Goal: Task Accomplishment & Management: Use online tool/utility

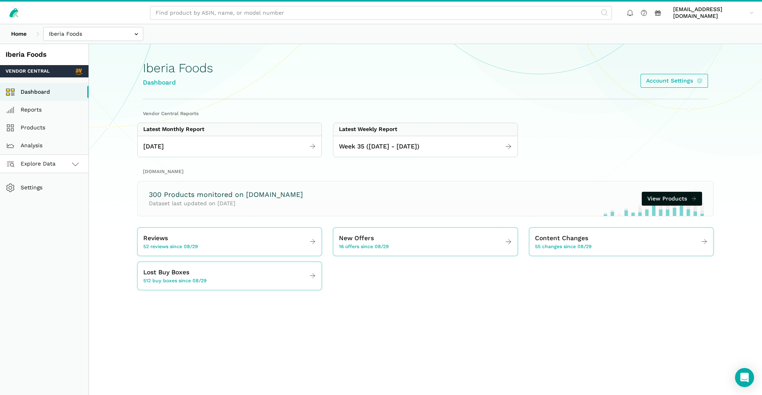
click at [54, 161] on span "Explore Data" at bounding box center [31, 164] width 47 height 10
click at [48, 183] on link "Vendor Central" at bounding box center [44, 182] width 88 height 18
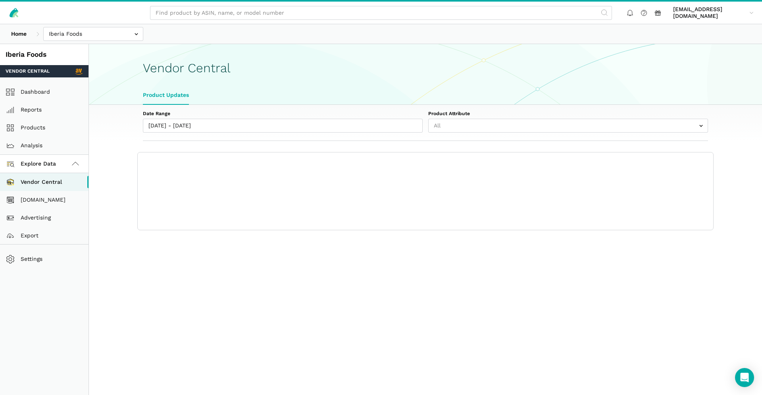
select select "25"
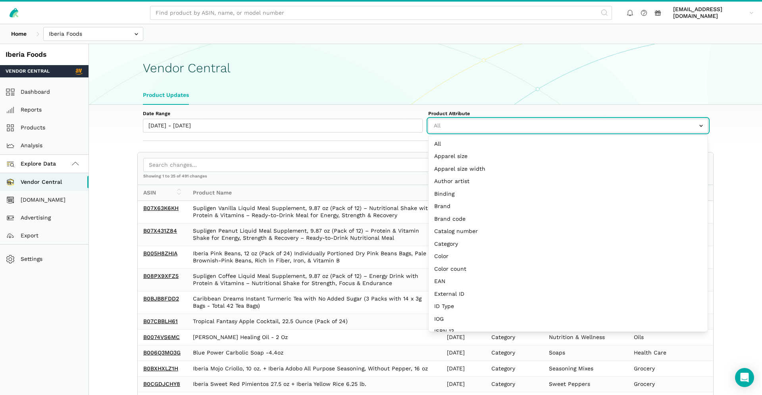
click at [470, 125] on input "text" at bounding box center [568, 126] width 280 height 14
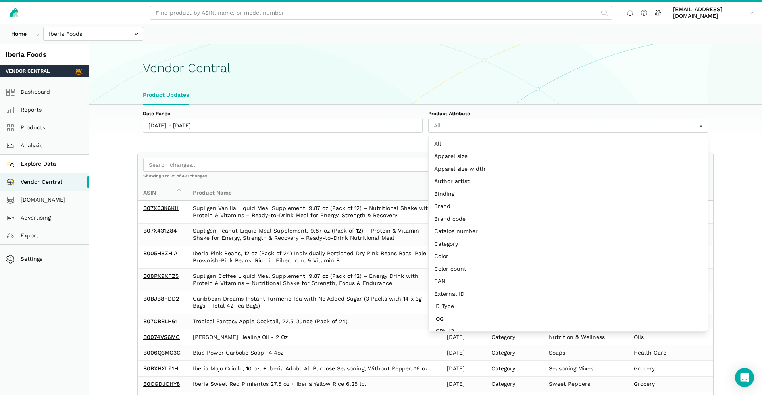
click at [354, 96] on ul "Product Updates" at bounding box center [425, 95] width 576 height 18
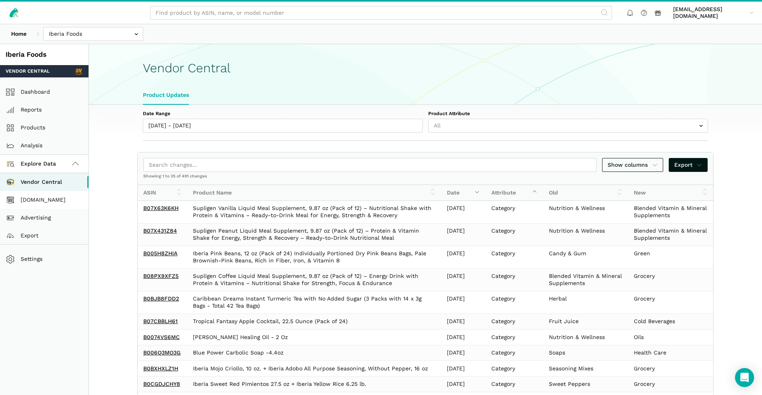
click at [42, 202] on link "[DOMAIN_NAME]" at bounding box center [44, 200] width 88 height 18
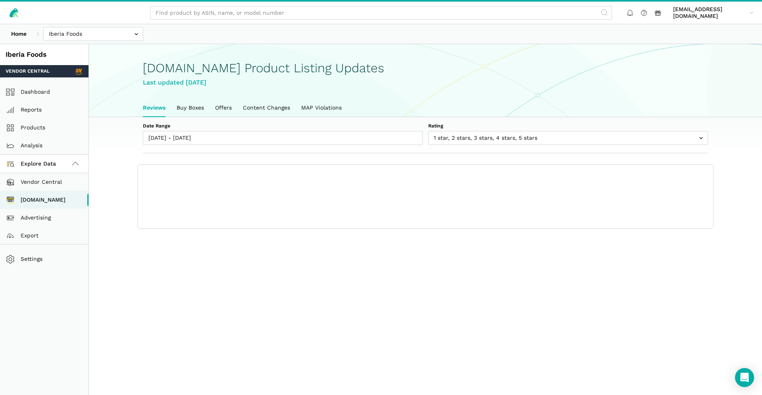
scroll to position [3, 0]
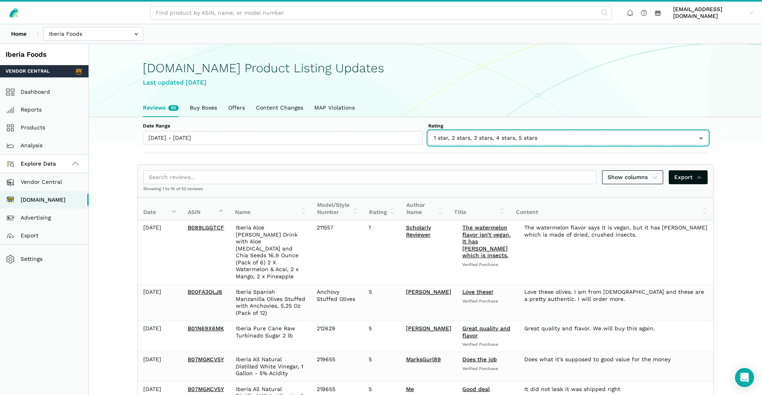
click at [556, 141] on input "text" at bounding box center [568, 138] width 280 height 14
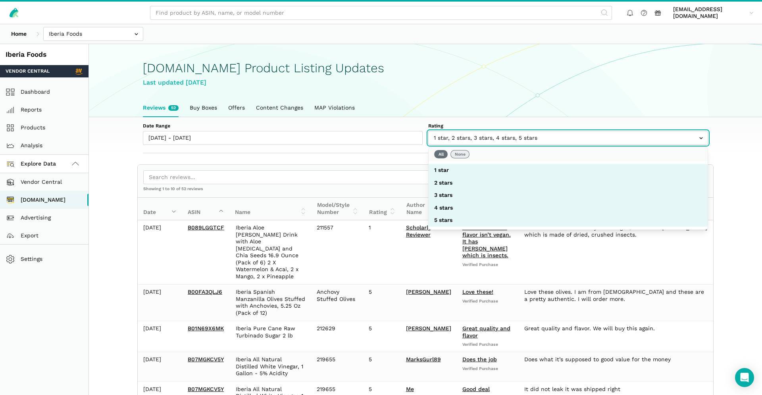
select select
click at [465, 155] on button "None" at bounding box center [459, 154] width 19 height 8
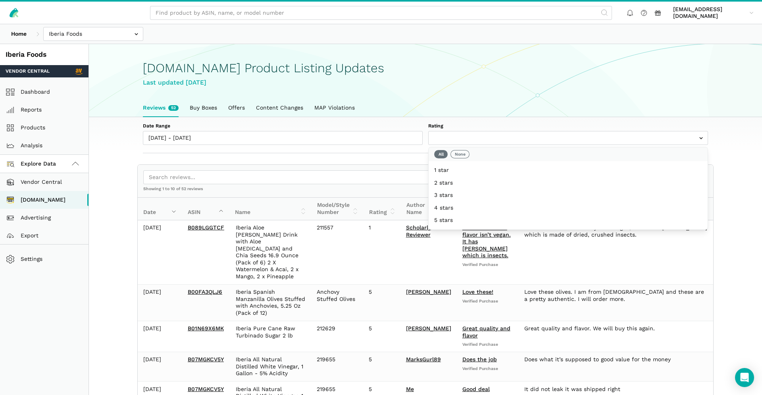
click at [523, 104] on ul "Reviews 52 Buy Boxes Offers Content Changes MAP Violations" at bounding box center [425, 108] width 576 height 18
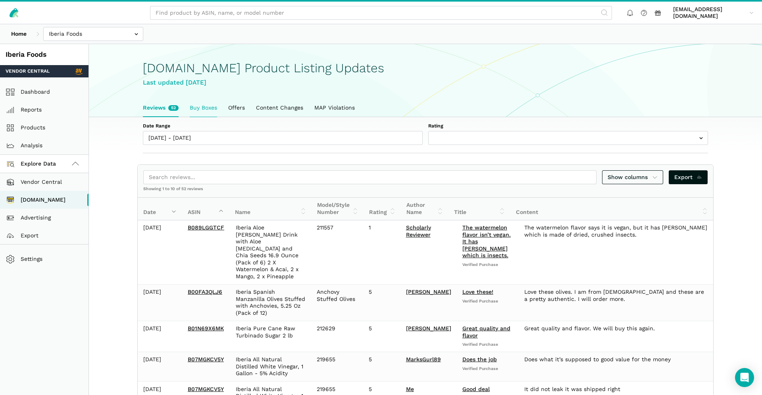
click at [204, 110] on link "Buy Boxes" at bounding box center [203, 108] width 38 height 18
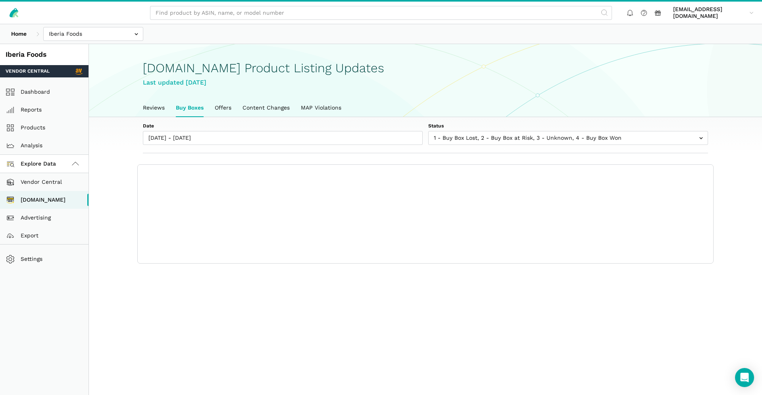
scroll to position [3, 0]
click at [232, 107] on link "Offers" at bounding box center [223, 108] width 28 height 18
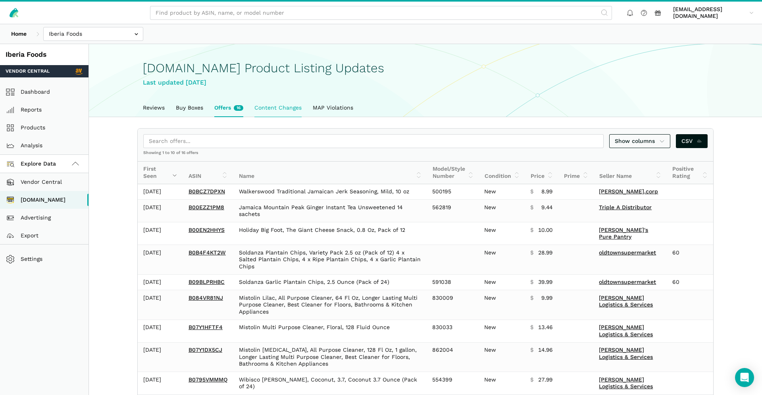
click at [267, 105] on link "Content Changes" at bounding box center [278, 108] width 58 height 18
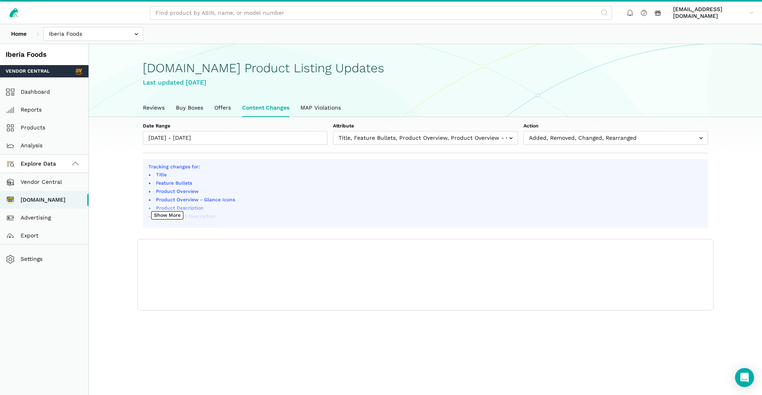
scroll to position [3, 0]
click at [367, 111] on ul "Reviews Buy Boxes Offers Content Changes MAP Violations" at bounding box center [425, 108] width 576 height 18
click at [328, 110] on link "MAP Violations" at bounding box center [321, 108] width 52 height 18
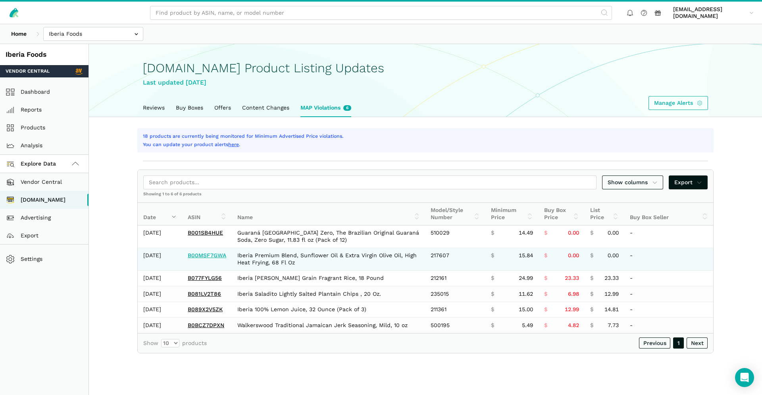
click at [214, 256] on link "B00MSF7GWA" at bounding box center [207, 255] width 38 height 6
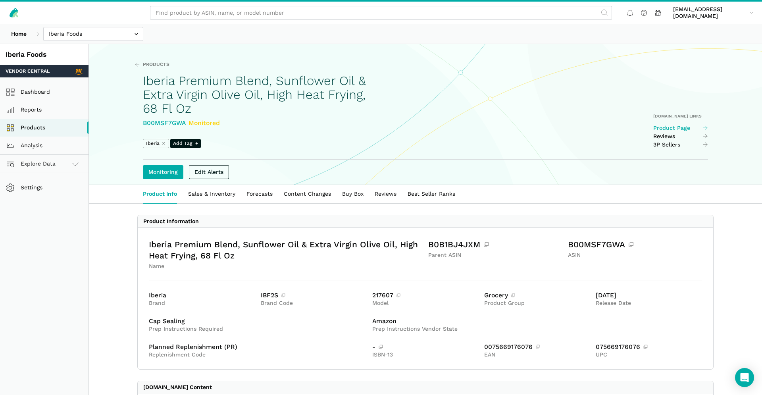
click at [675, 127] on link "Product Page" at bounding box center [680, 128] width 55 height 7
drag, startPoint x: 31, startPoint y: 94, endPoint x: 263, endPoint y: 120, distance: 233.9
click at [31, 94] on link "Dashboard" at bounding box center [44, 92] width 88 height 18
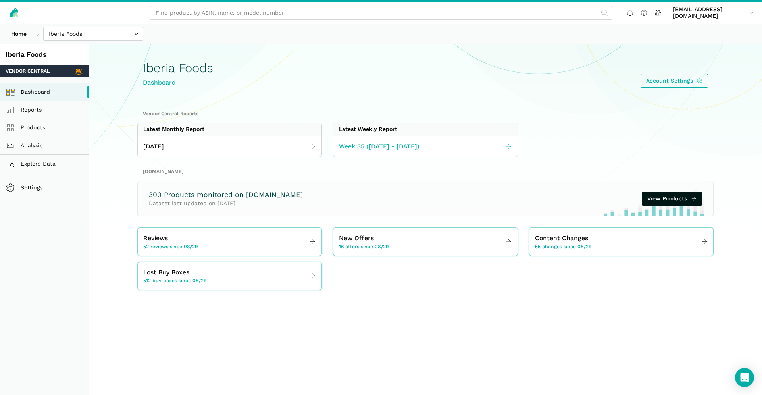
click at [376, 147] on span "Week 35 (08.24 - 08.30.25)" at bounding box center [379, 147] width 81 height 10
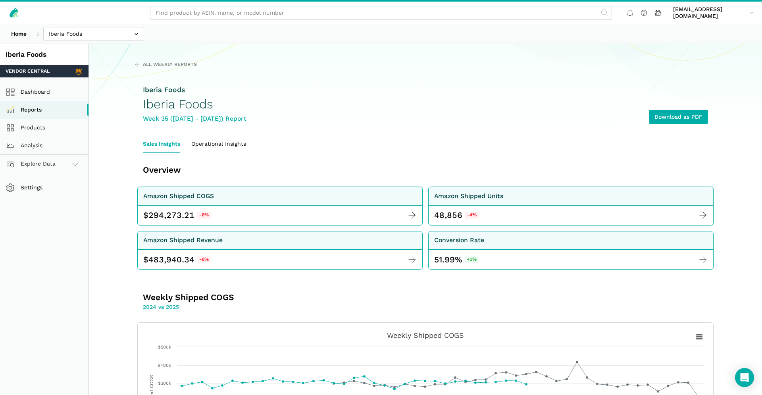
scroll to position [223, 0]
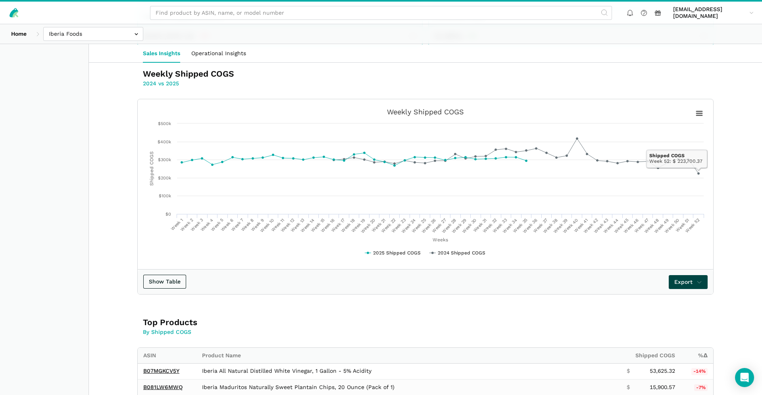
click at [698, 284] on icon at bounding box center [699, 282] width 6 height 8
drag, startPoint x: 672, startPoint y: 298, endPoint x: 699, endPoint y: 300, distance: 27.5
click at [672, 298] on span "Export as CSV" at bounding box center [671, 300] width 39 height 8
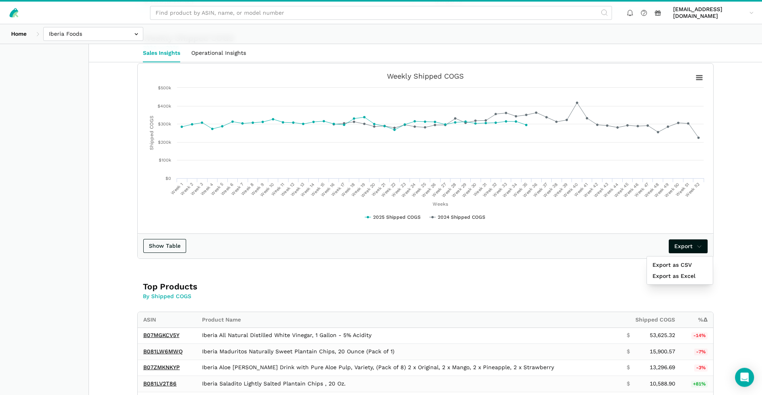
scroll to position [343, 0]
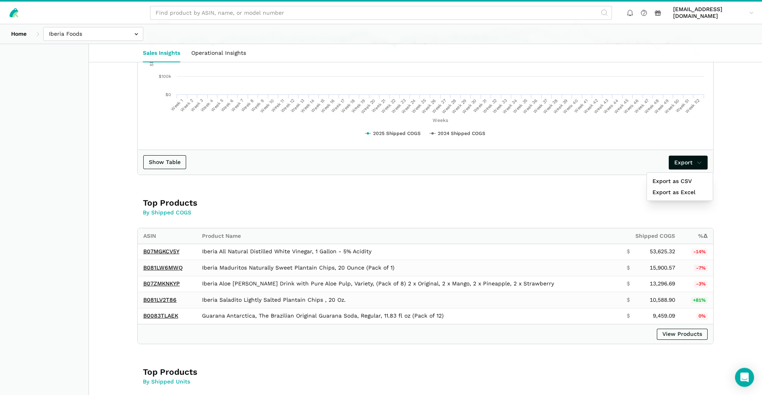
click at [673, 335] on div at bounding box center [381, 197] width 762 height 395
click at [674, 335] on link "View Products" at bounding box center [682, 334] width 51 height 11
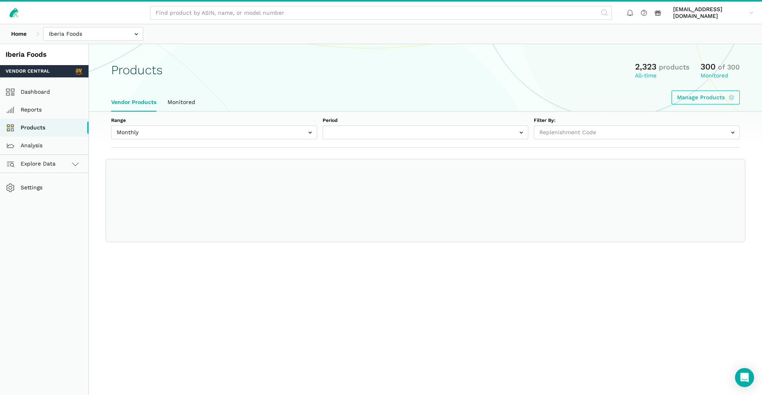
select select
select select "Monthly|[DATE]"
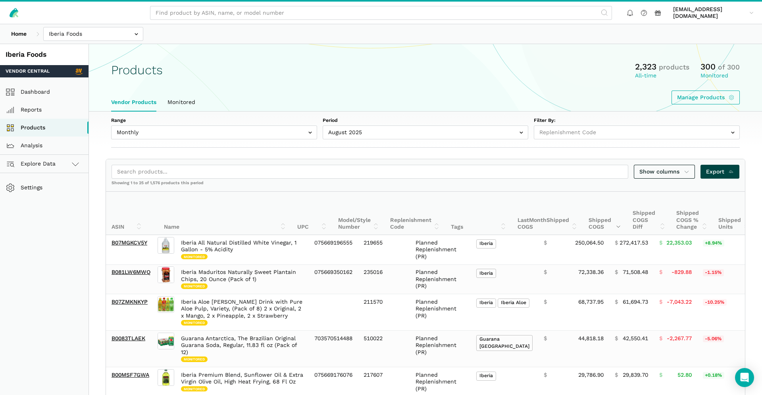
click at [716, 169] on span "Export" at bounding box center [720, 171] width 28 height 8
